Goal: Task Accomplishment & Management: Manage account settings

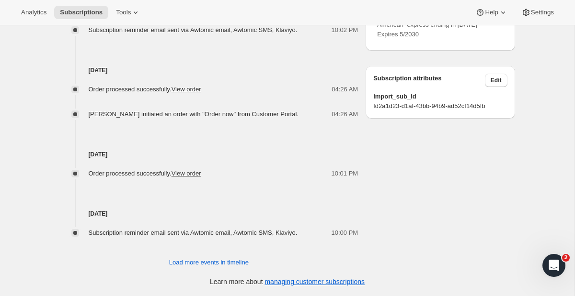
scroll to position [536, 0]
click at [192, 258] on button "Load more events in timeline" at bounding box center [208, 263] width 91 height 15
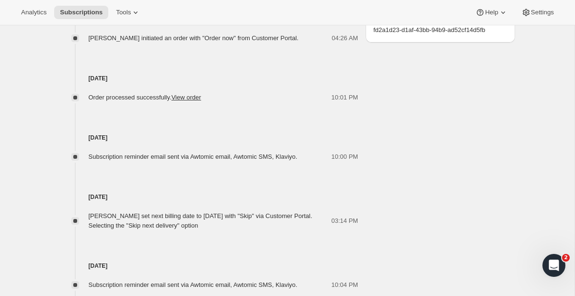
scroll to position [615, 0]
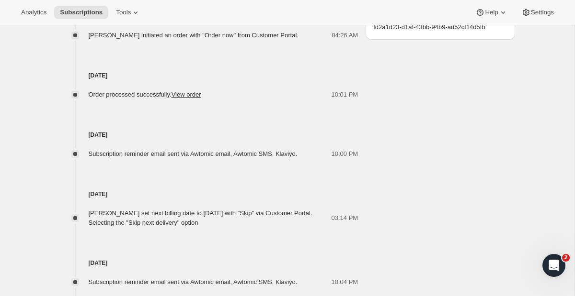
click at [200, 212] on span "[PERSON_NAME] set next billing date to [DATE] with "Skip" via Customer Portal. …" at bounding box center [201, 218] width 224 height 17
drag, startPoint x: 200, startPoint y: 212, endPoint x: 271, endPoint y: 212, distance: 71.4
click at [271, 212] on span "[PERSON_NAME] set next billing date to [DATE] with "Skip" via Customer Portal. …" at bounding box center [201, 218] width 224 height 17
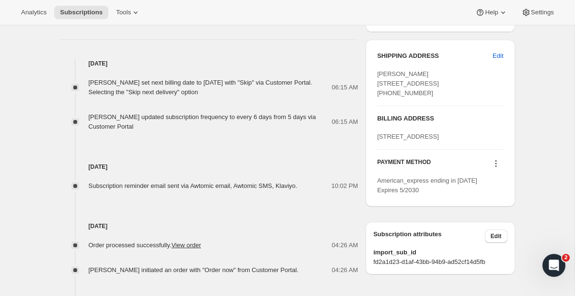
scroll to position [389, 0]
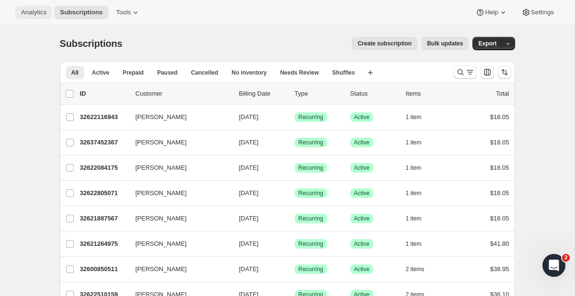
click at [46, 12] on span "Analytics" at bounding box center [33, 13] width 25 height 8
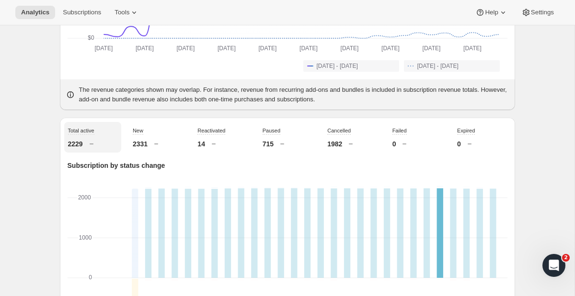
scroll to position [278, 0]
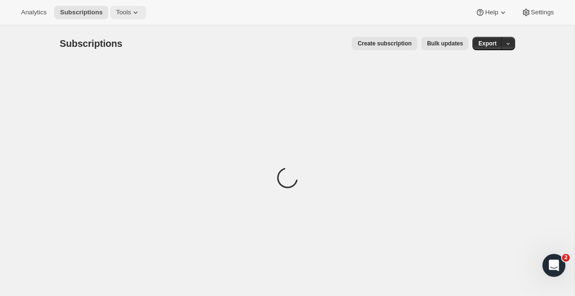
click at [131, 7] on button "Tools" at bounding box center [128, 12] width 36 height 13
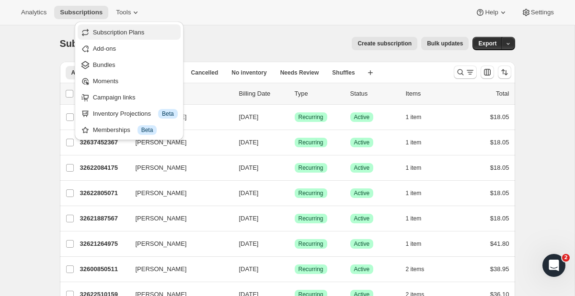
click at [122, 29] on span "Subscription Plans" at bounding box center [119, 32] width 52 height 7
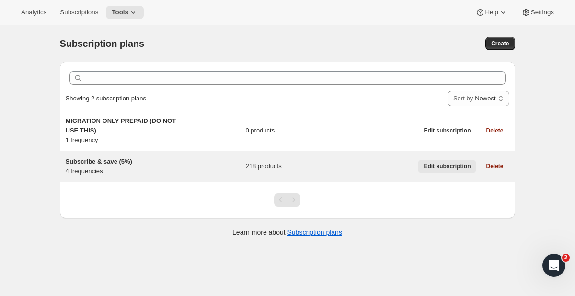
click at [437, 165] on span "Edit subscription" at bounding box center [446, 167] width 47 height 8
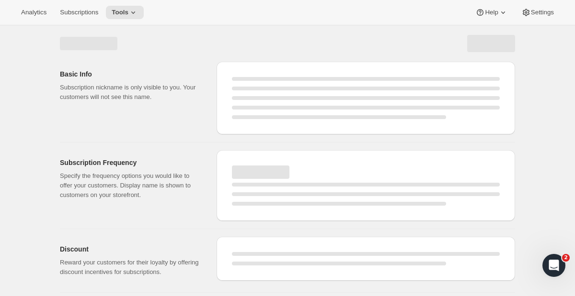
select select "WEEK"
select select "MONTH"
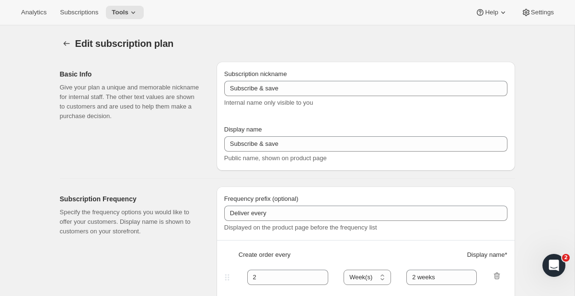
type input "Subscribe & save (5%)"
type input "Subscribe & Save"
type input "1"
type input "1 week"
type input "2"
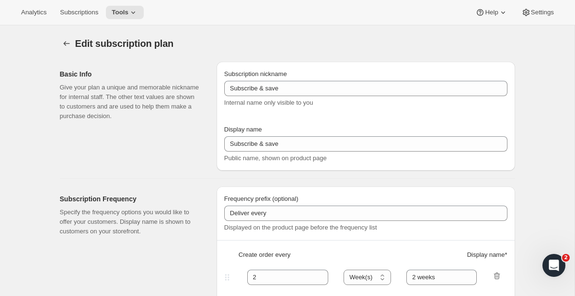
select select "WEEK"
type input "2 weeks"
type input "5"
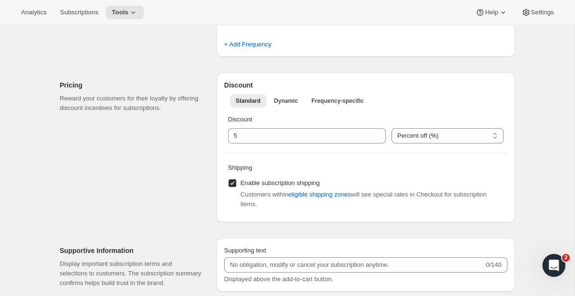
select select "WEEK"
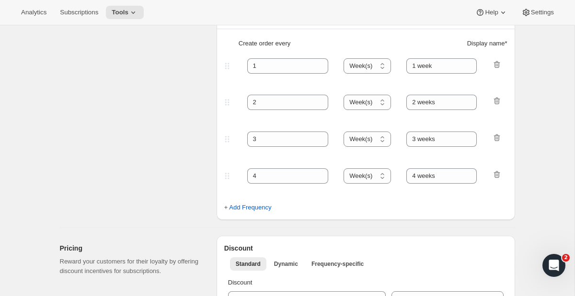
scroll to position [159, 0]
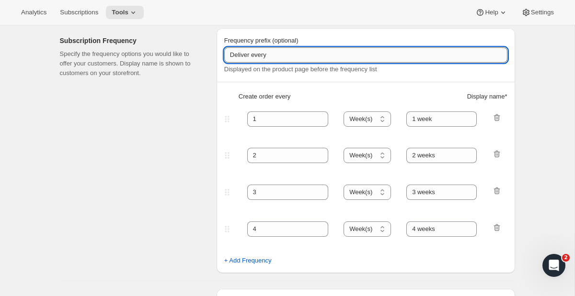
click at [297, 60] on input "Deliver every" at bounding box center [365, 54] width 283 height 15
type input "Deliver every"
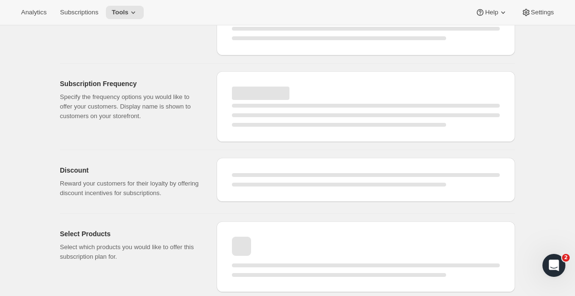
select select "WEEK"
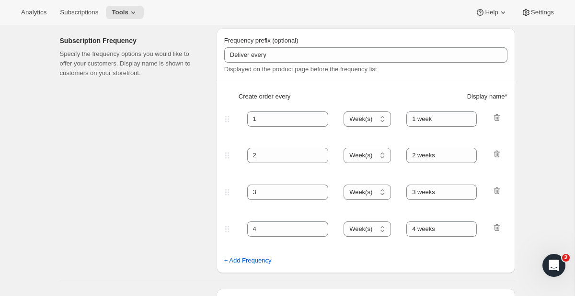
type input "Deliver every"
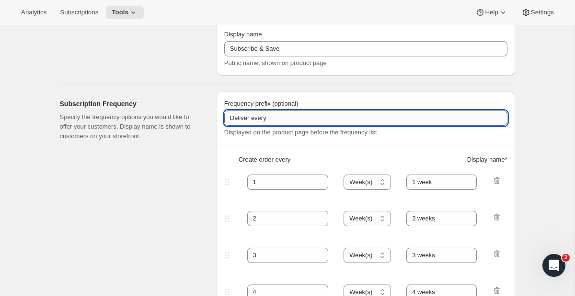
click at [277, 123] on input "Deliver every" at bounding box center [365, 118] width 283 height 15
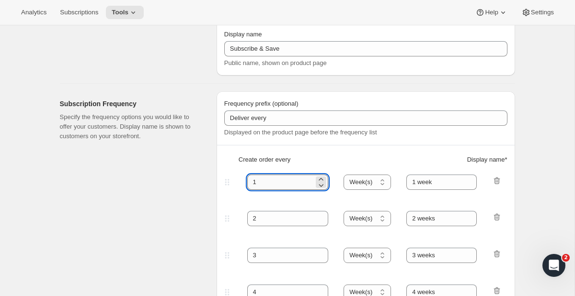
click at [251, 182] on input "1" at bounding box center [280, 182] width 67 height 15
click at [413, 182] on input "1 week" at bounding box center [441, 182] width 70 height 15
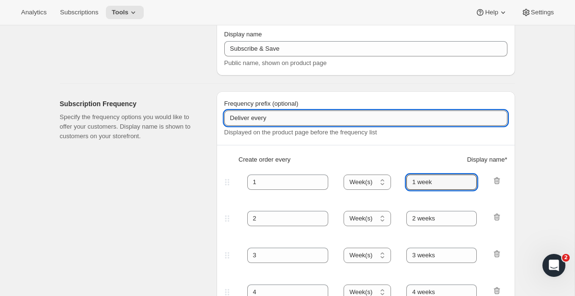
click at [276, 114] on input "Deliver every" at bounding box center [365, 118] width 283 height 15
click at [410, 181] on input "1 week" at bounding box center [441, 182] width 70 height 15
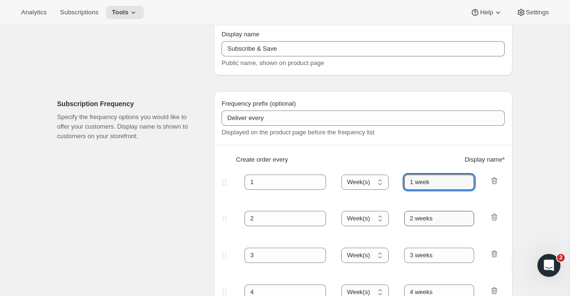
type input "1 week"
click at [408, 217] on input "2 weeks" at bounding box center [439, 218] width 70 height 15
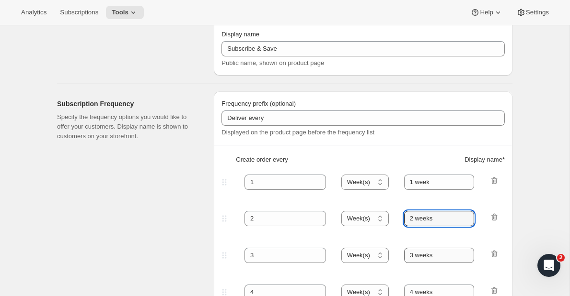
type input "2 weeks"
click at [409, 251] on input "3 weeks" at bounding box center [439, 255] width 70 height 15
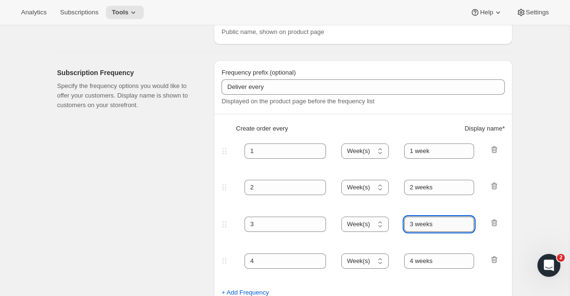
scroll to position [197, 0]
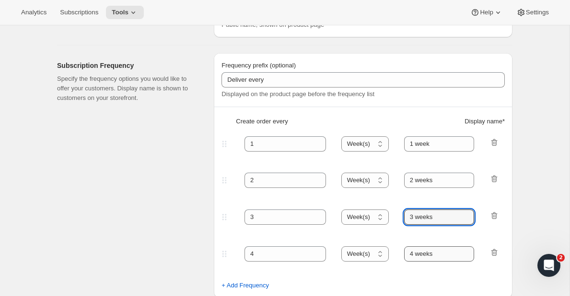
type input "3 weeks"
click at [410, 259] on input "4 weeks" at bounding box center [439, 254] width 70 height 15
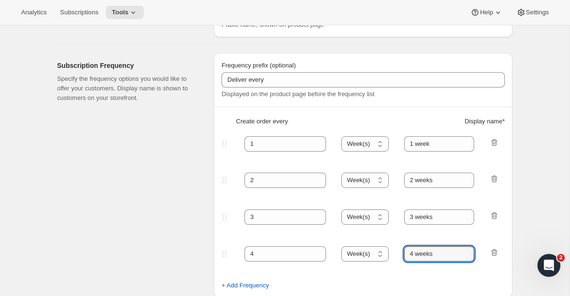
type input "4 weeks"
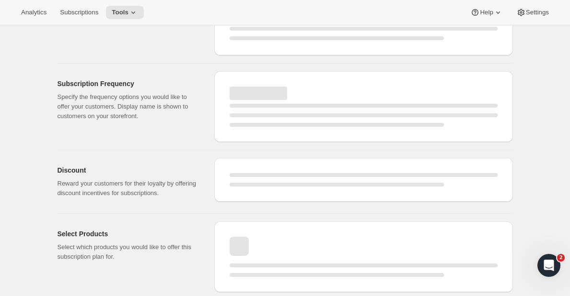
select select "WEEK"
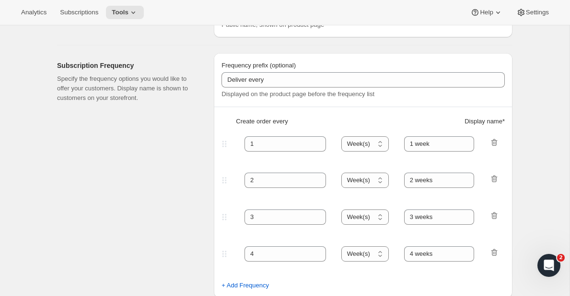
type input "1 week"
type input "2 weeks"
type input "3 weeks"
type input "4 weeks"
click at [412, 141] on input "1 week" at bounding box center [441, 144] width 70 height 15
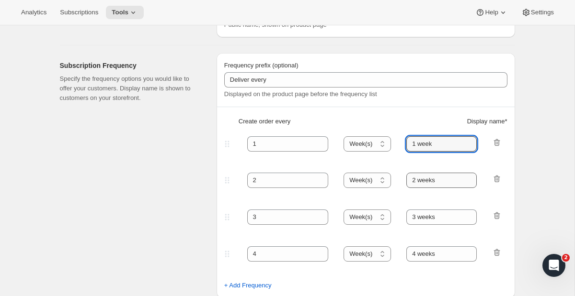
type input "1 week"
click at [411, 178] on input "2 weeks" at bounding box center [441, 180] width 70 height 15
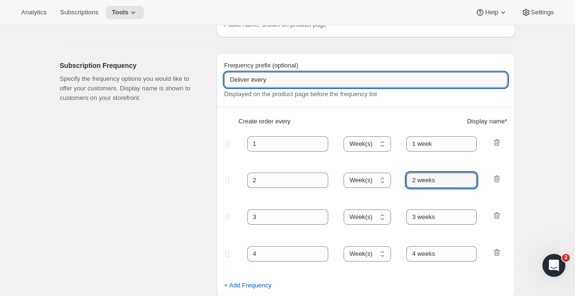
click at [306, 81] on input "Deliver every" at bounding box center [365, 79] width 283 height 15
type input "Deliver every"
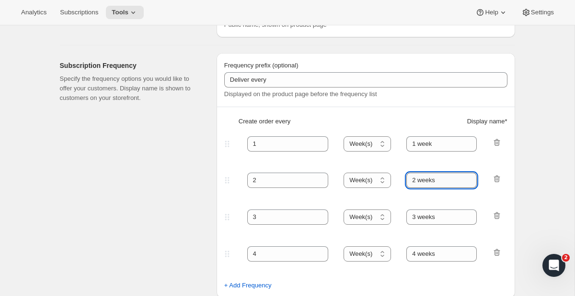
click at [410, 176] on input "2 weeks" at bounding box center [441, 180] width 70 height 15
type input "2 weeks"
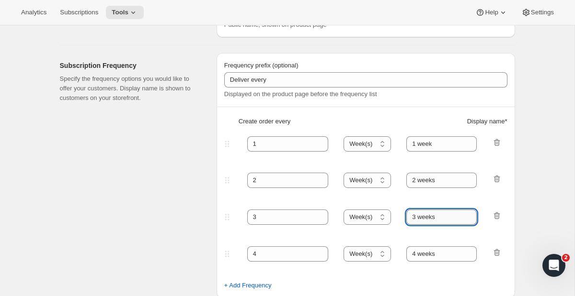
click at [411, 216] on input "3 weeks" at bounding box center [441, 217] width 70 height 15
type input "3 weeks"
click at [415, 255] on input "4 weeks" at bounding box center [441, 254] width 70 height 15
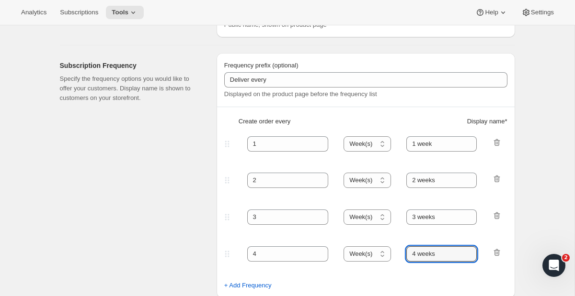
type input "4 weeks"
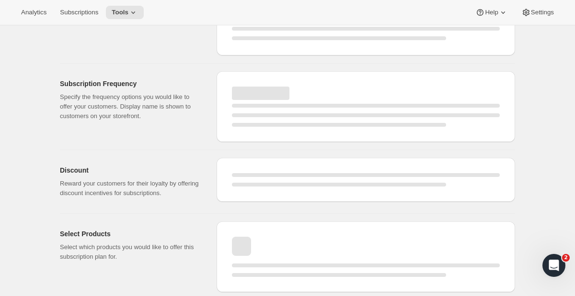
select select "WEEK"
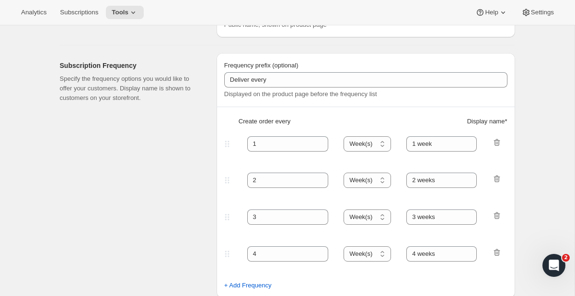
type input "Deliver every"
type input "1 week"
type input "2 weeks"
type input "3 weeks"
type input "4 weeks"
